Goal: Task Accomplishment & Management: Use online tool/utility

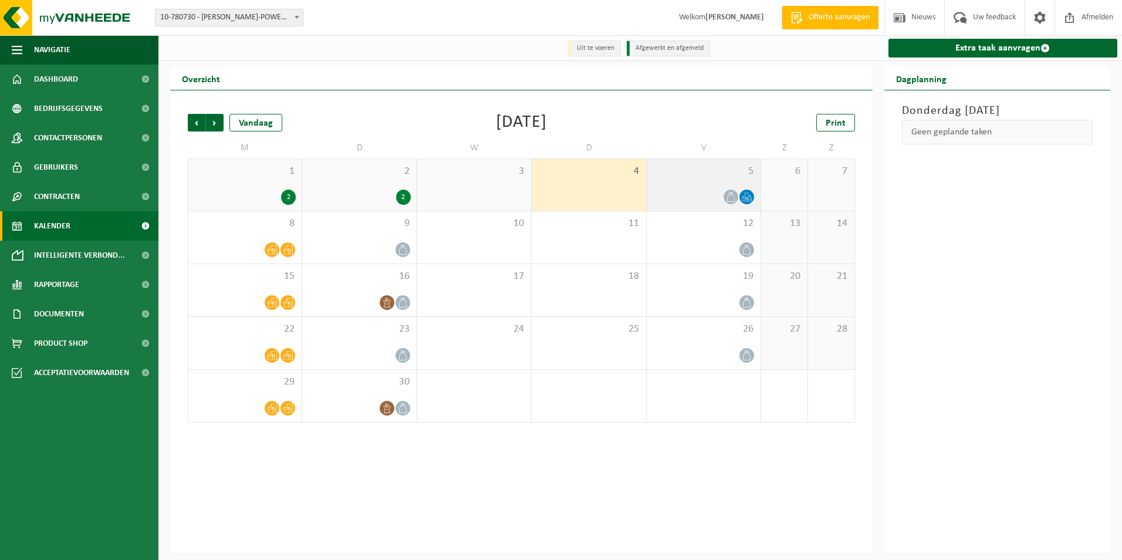
click at [747, 198] on icon at bounding box center [746, 197] width 10 height 10
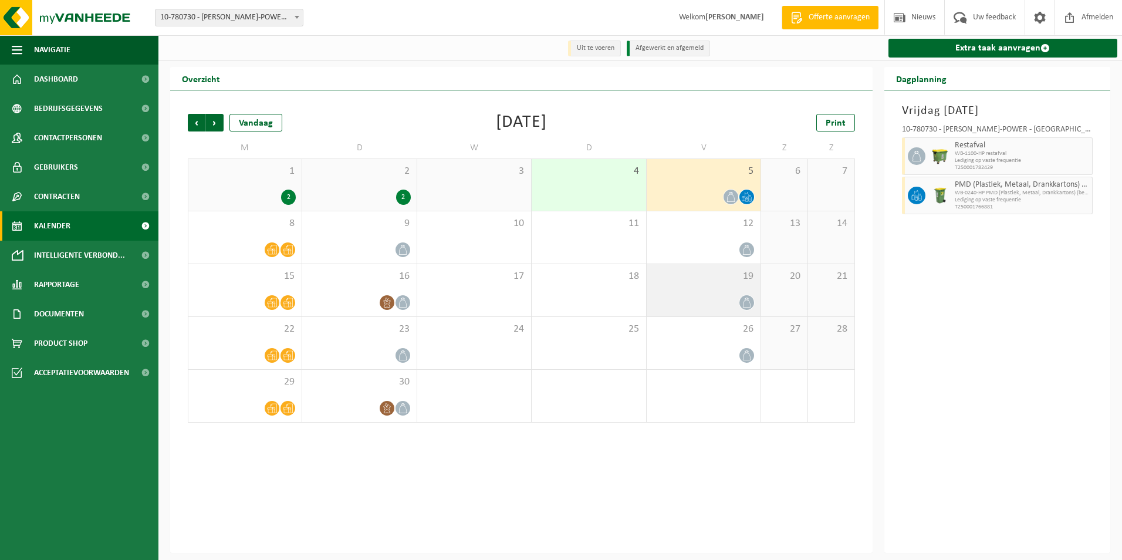
click at [704, 297] on div at bounding box center [703, 302] width 102 height 16
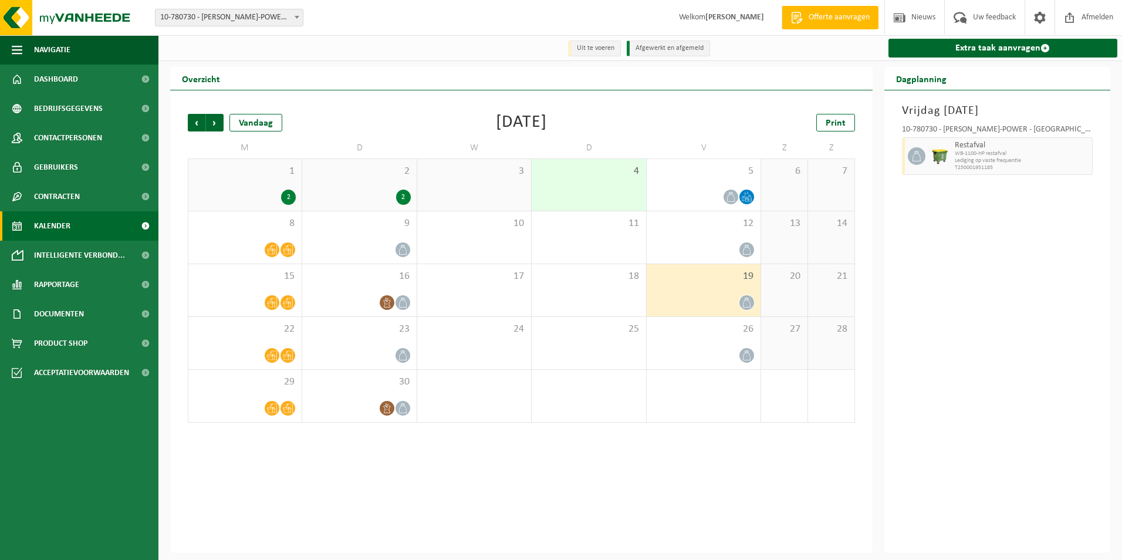
click at [715, 284] on div "19" at bounding box center [703, 290] width 114 height 52
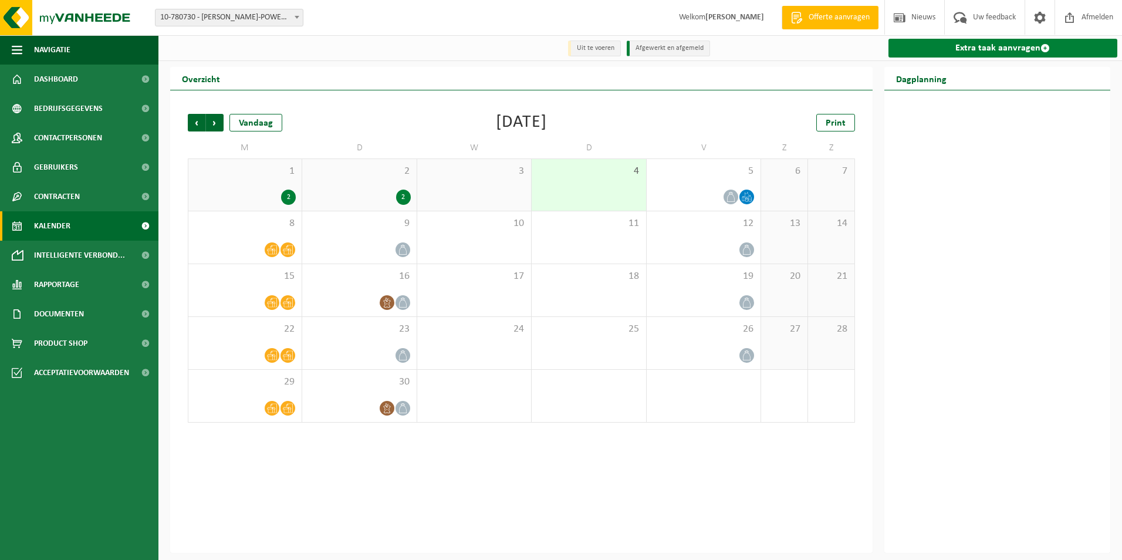
click at [963, 45] on link "Extra taak aanvragen" at bounding box center [1002, 48] width 229 height 19
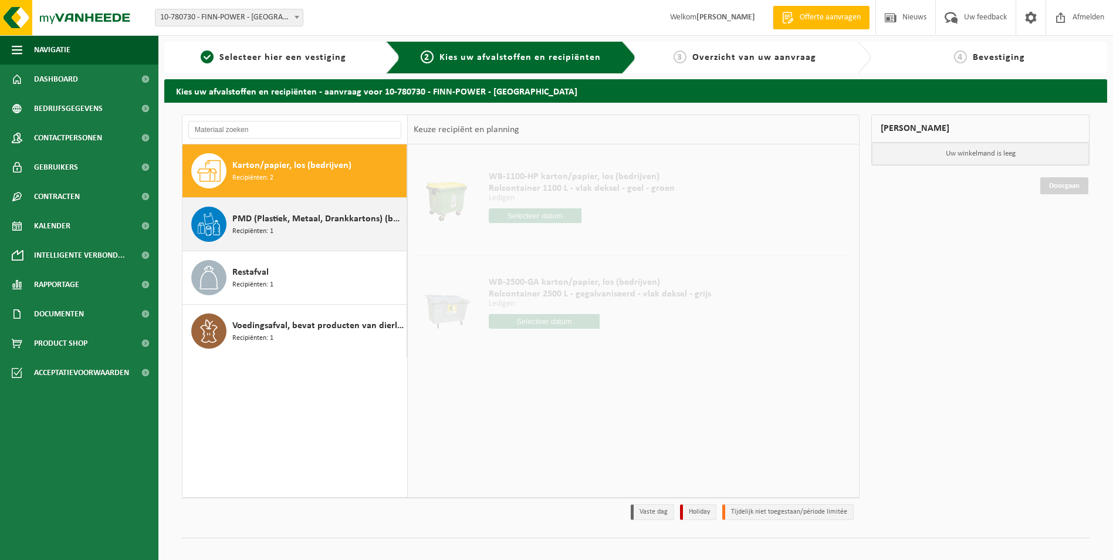
click at [267, 232] on span "Recipiënten: 1" at bounding box center [252, 231] width 41 height 11
